Goal: Book appointment/travel/reservation

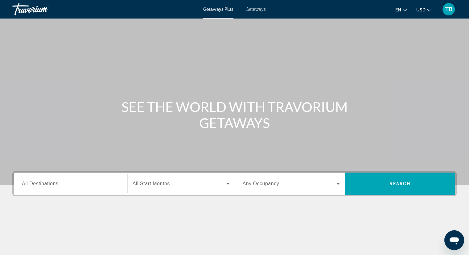
click at [63, 189] on div "Search widget" at bounding box center [70, 184] width 97 height 18
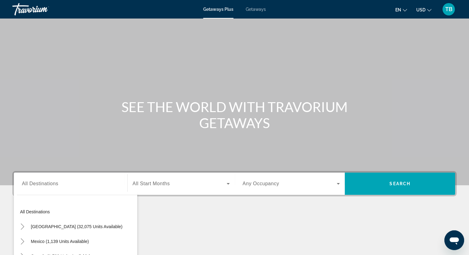
click at [250, 9] on span "Getaways" at bounding box center [256, 9] width 20 height 5
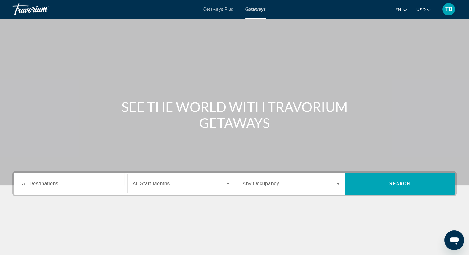
click at [106, 185] on input "Destination All Destinations" at bounding box center [70, 183] width 97 height 7
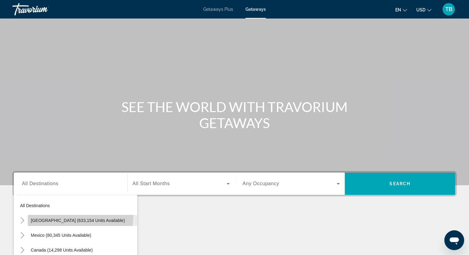
click at [70, 216] on span "Search widget" at bounding box center [82, 220] width 109 height 15
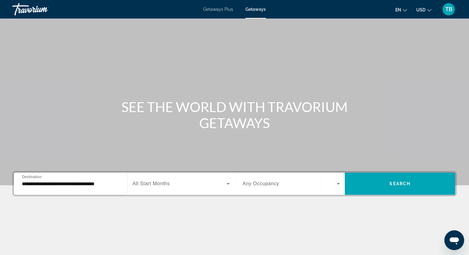
click at [83, 177] on div "**********" at bounding box center [70, 184] width 97 height 18
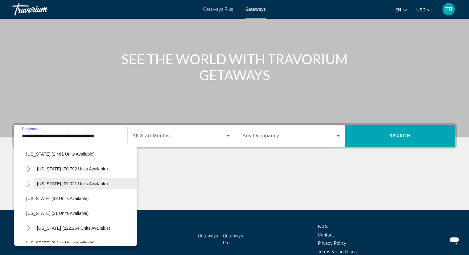
scroll to position [62, 0]
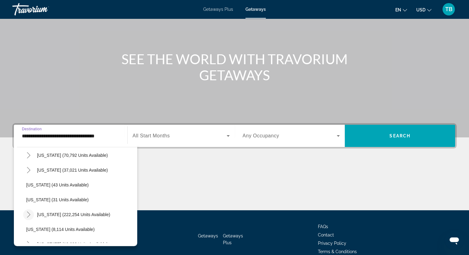
click at [30, 212] on icon "Toggle Florida (222,254 units available)" at bounding box center [29, 214] width 6 height 6
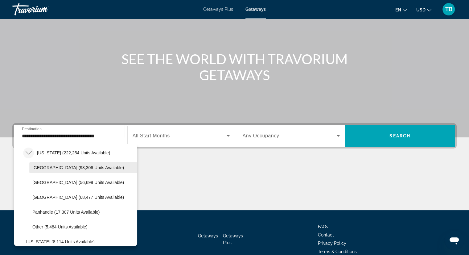
click at [43, 169] on span "[GEOGRAPHIC_DATA] (93,306 units available)" at bounding box center [78, 167] width 92 height 5
type input "**********"
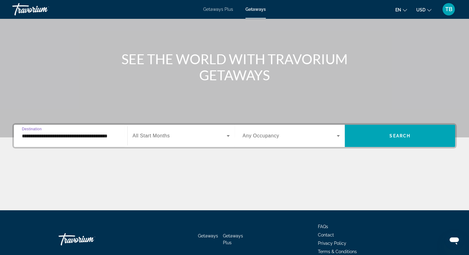
scroll to position [79, 0]
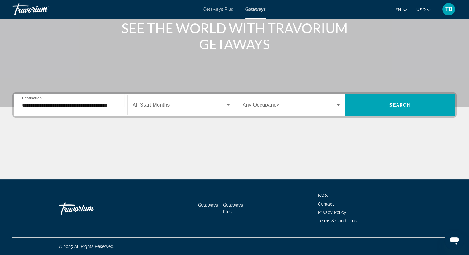
click at [164, 106] on span "All Start Months" at bounding box center [151, 104] width 37 height 5
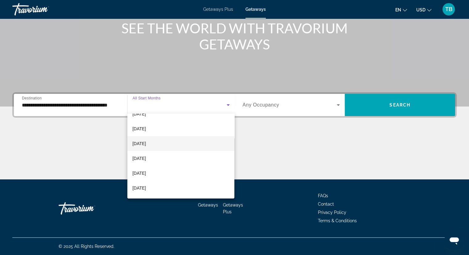
scroll to position [62, 0]
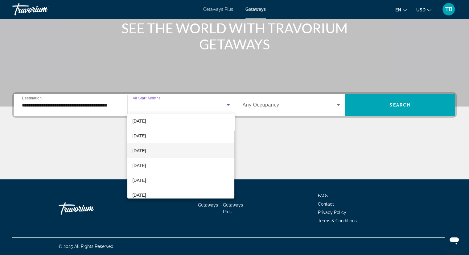
click at [165, 150] on mat-option "[DATE]" at bounding box center [180, 150] width 107 height 15
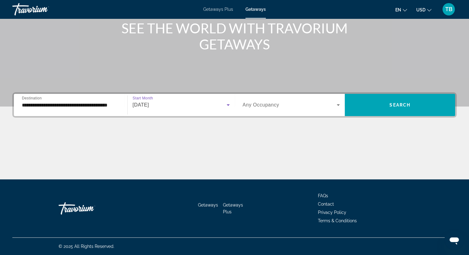
click at [263, 100] on div "Search widget" at bounding box center [291, 104] width 97 height 17
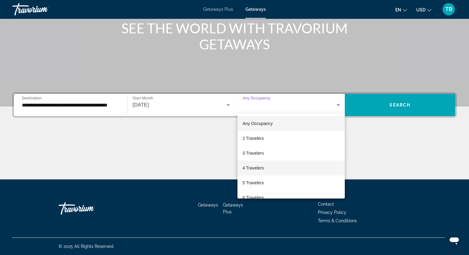
click at [261, 168] on span "4 Travelers" at bounding box center [252, 167] width 21 height 7
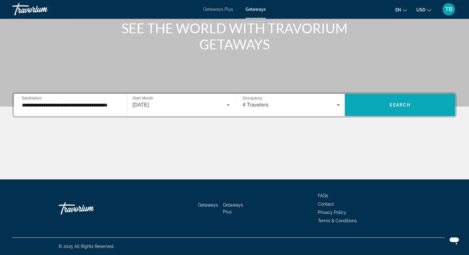
click at [368, 105] on span "Search widget" at bounding box center [400, 104] width 110 height 15
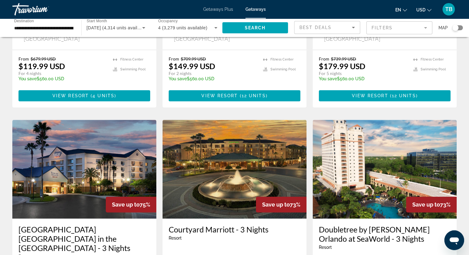
scroll to position [463, 0]
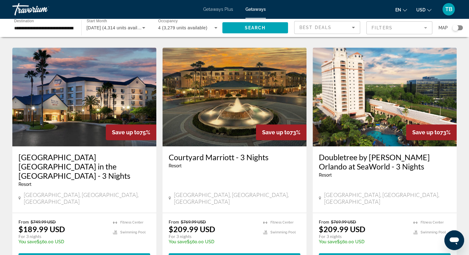
click at [339, 152] on h3 "Doubletree by [PERSON_NAME] Orlando at SeaWorld - 3 Nights" at bounding box center [385, 161] width 132 height 19
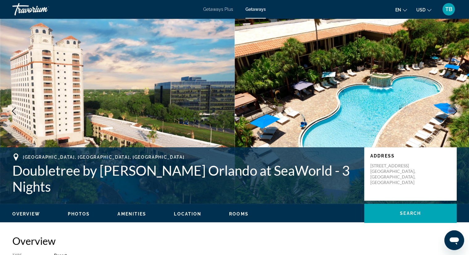
click at [461, 109] on button "Next image" at bounding box center [454, 110] width 15 height 15
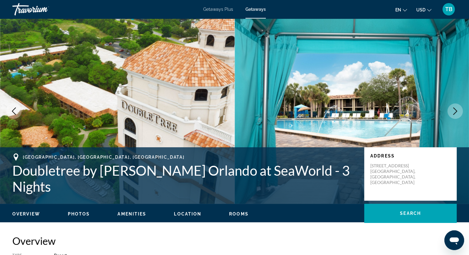
click at [456, 108] on icon "Next image" at bounding box center [454, 110] width 7 height 7
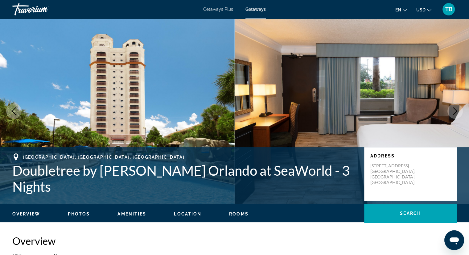
click at [451, 110] on icon "Next image" at bounding box center [454, 110] width 7 height 7
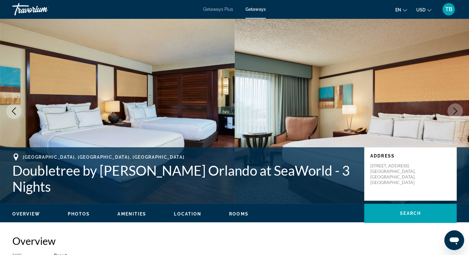
click at [451, 111] on icon "Next image" at bounding box center [454, 110] width 7 height 7
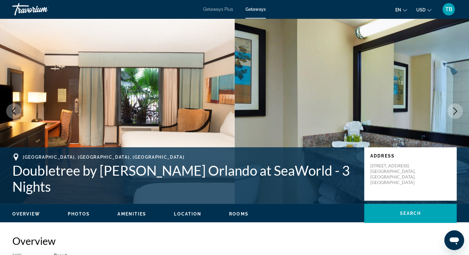
click at [451, 111] on icon "Next image" at bounding box center [454, 110] width 7 height 7
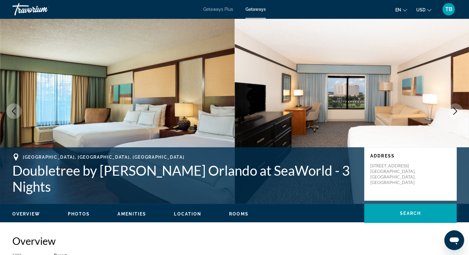
click at [451, 111] on icon "Next image" at bounding box center [454, 110] width 7 height 7
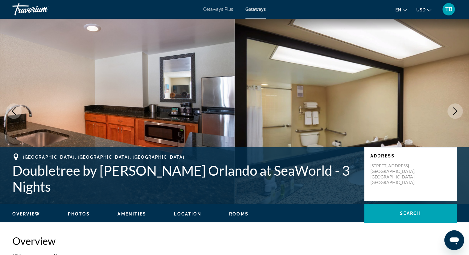
click at [452, 111] on icon "Next image" at bounding box center [454, 110] width 7 height 7
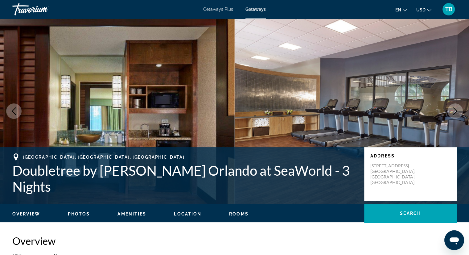
click at [455, 112] on icon "Next image" at bounding box center [454, 110] width 7 height 7
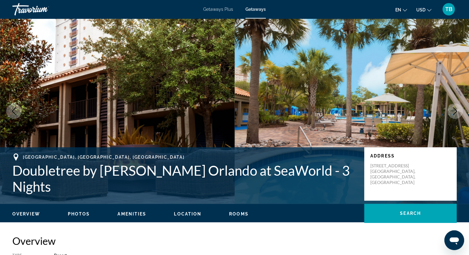
click at [455, 112] on icon "Next image" at bounding box center [454, 110] width 7 height 7
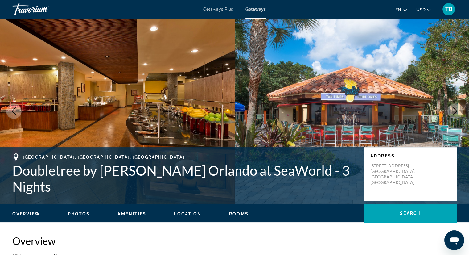
click at [455, 112] on icon "Next image" at bounding box center [454, 110] width 7 height 7
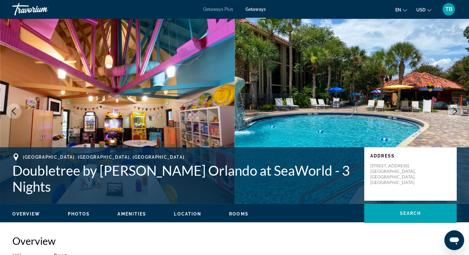
click at [455, 112] on icon "Next image" at bounding box center [454, 110] width 7 height 7
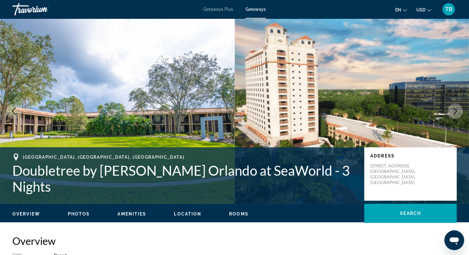
click at [455, 112] on icon "Next image" at bounding box center [454, 110] width 7 height 7
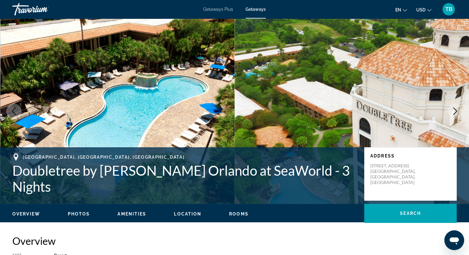
click at [455, 112] on icon "Next image" at bounding box center [454, 110] width 7 height 7
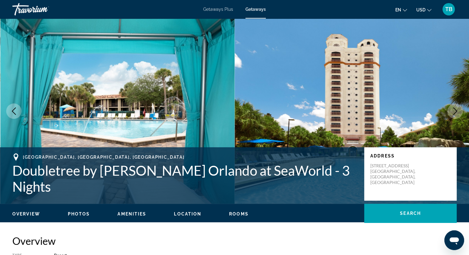
click at [455, 112] on icon "Next image" at bounding box center [454, 110] width 7 height 7
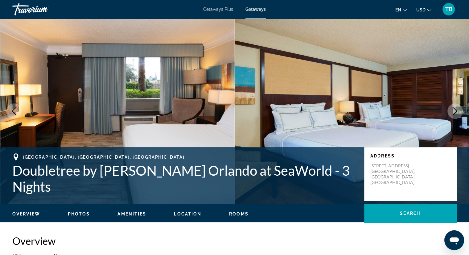
click at [455, 112] on icon "Next image" at bounding box center [454, 110] width 7 height 7
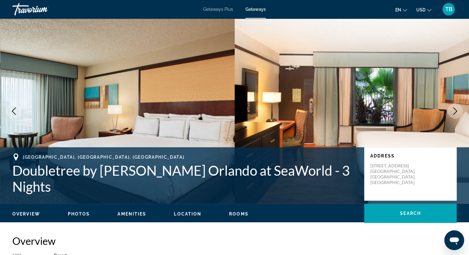
click at [455, 112] on icon "Next image" at bounding box center [454, 110] width 7 height 7
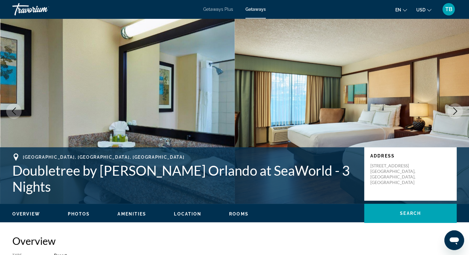
click at [455, 112] on icon "Next image" at bounding box center [454, 110] width 7 height 7
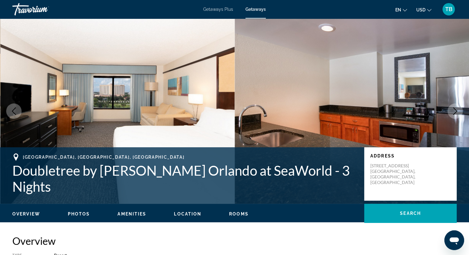
click at [455, 112] on icon "Next image" at bounding box center [454, 110] width 7 height 7
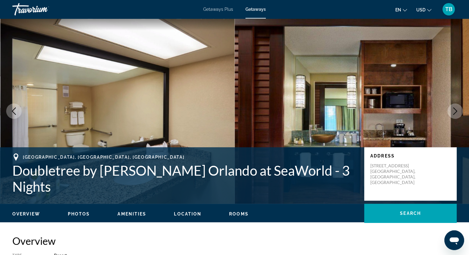
click at [455, 112] on icon "Next image" at bounding box center [454, 110] width 7 height 7
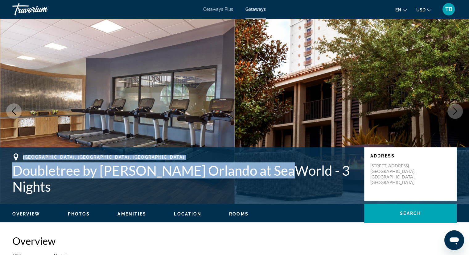
drag, startPoint x: 12, startPoint y: 166, endPoint x: 272, endPoint y: 186, distance: 260.7
click at [272, 186] on div "[GEOGRAPHIC_DATA], [GEOGRAPHIC_DATA], [GEOGRAPHIC_DATA] Doubletree by Hilton Or…" at bounding box center [234, 173] width 469 height 41
copy div "[GEOGRAPHIC_DATA], [GEOGRAPHIC_DATA], [GEOGRAPHIC_DATA] Doubletree by [PERSON_N…"
